Goal: Information Seeking & Learning: Learn about a topic

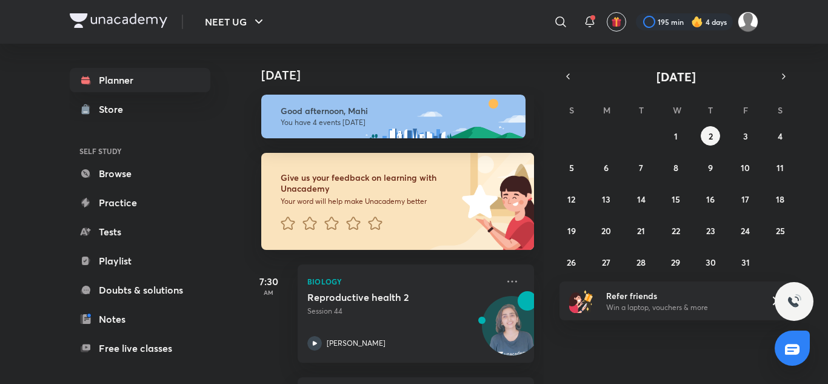
click at [304, 241] on div "Give us your feedback on learning with Unacademy Your word will help make Unaca…" at bounding box center [359, 201] width 196 height 97
click at [566, 76] on icon "button" at bounding box center [568, 76] width 10 height 11
click at [717, 166] on button "11" at bounding box center [710, 167] width 19 height 19
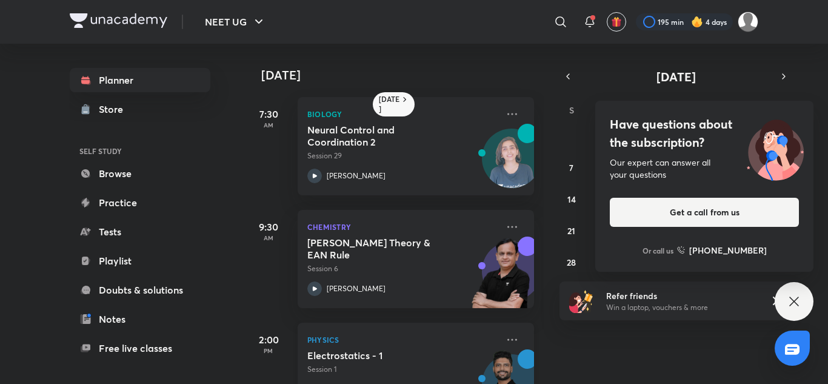
click at [419, 333] on p "Physics" at bounding box center [402, 339] width 190 height 15
click at [803, 304] on div "Have questions about the subscription? Our expert can answer all your questions…" at bounding box center [794, 301] width 39 height 39
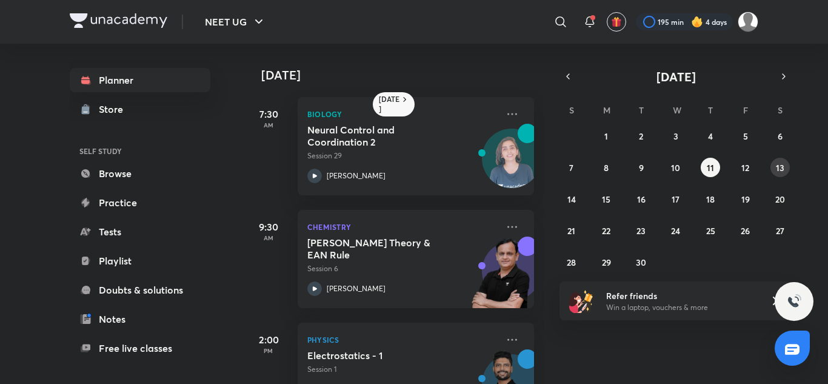
click at [789, 167] on button "13" at bounding box center [780, 167] width 19 height 19
click at [315, 346] on p "Physics" at bounding box center [402, 339] width 190 height 15
